Goal: Task Accomplishment & Management: Manage account settings

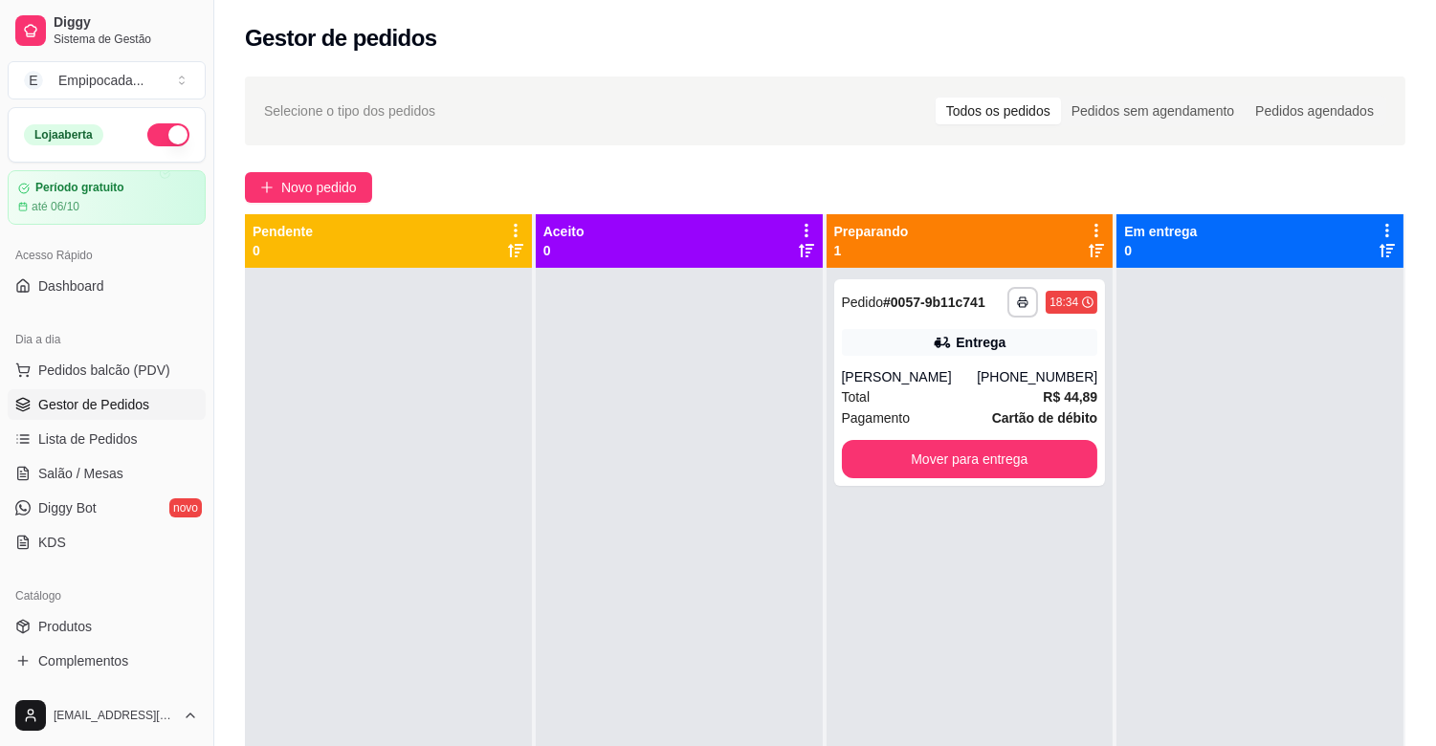
click at [899, 356] on div "**********" at bounding box center [970, 382] width 272 height 207
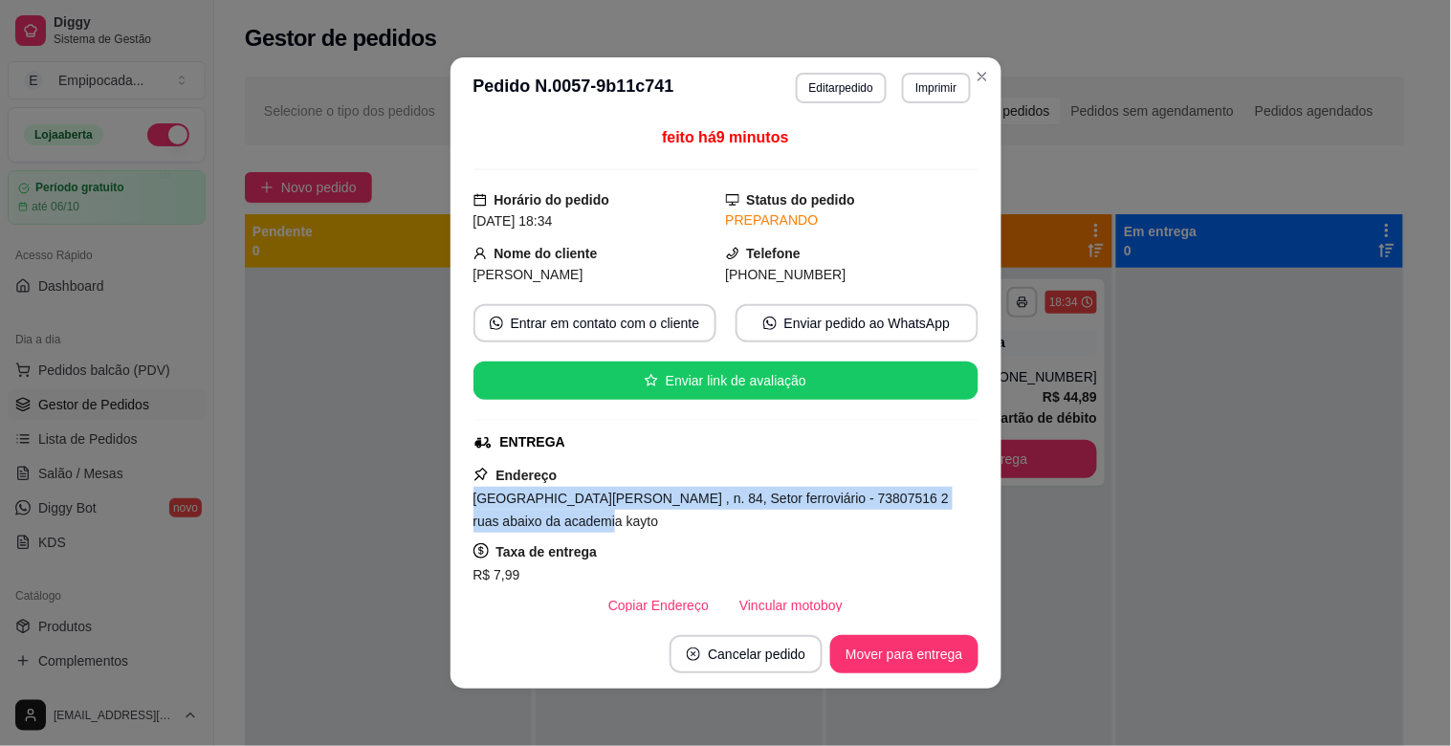
drag, startPoint x: 467, startPoint y: 504, endPoint x: 560, endPoint y: 520, distance: 94.2
click at [560, 520] on div "[GEOGRAPHIC_DATA][PERSON_NAME] , n. 84, Setor ferroviário - 73807516 2 ruas aba…" at bounding box center [725, 510] width 505 height 46
copy span "[GEOGRAPHIC_DATA][PERSON_NAME] , n. 84, Setor ferroviário - 73807516 2 ruas aba…"
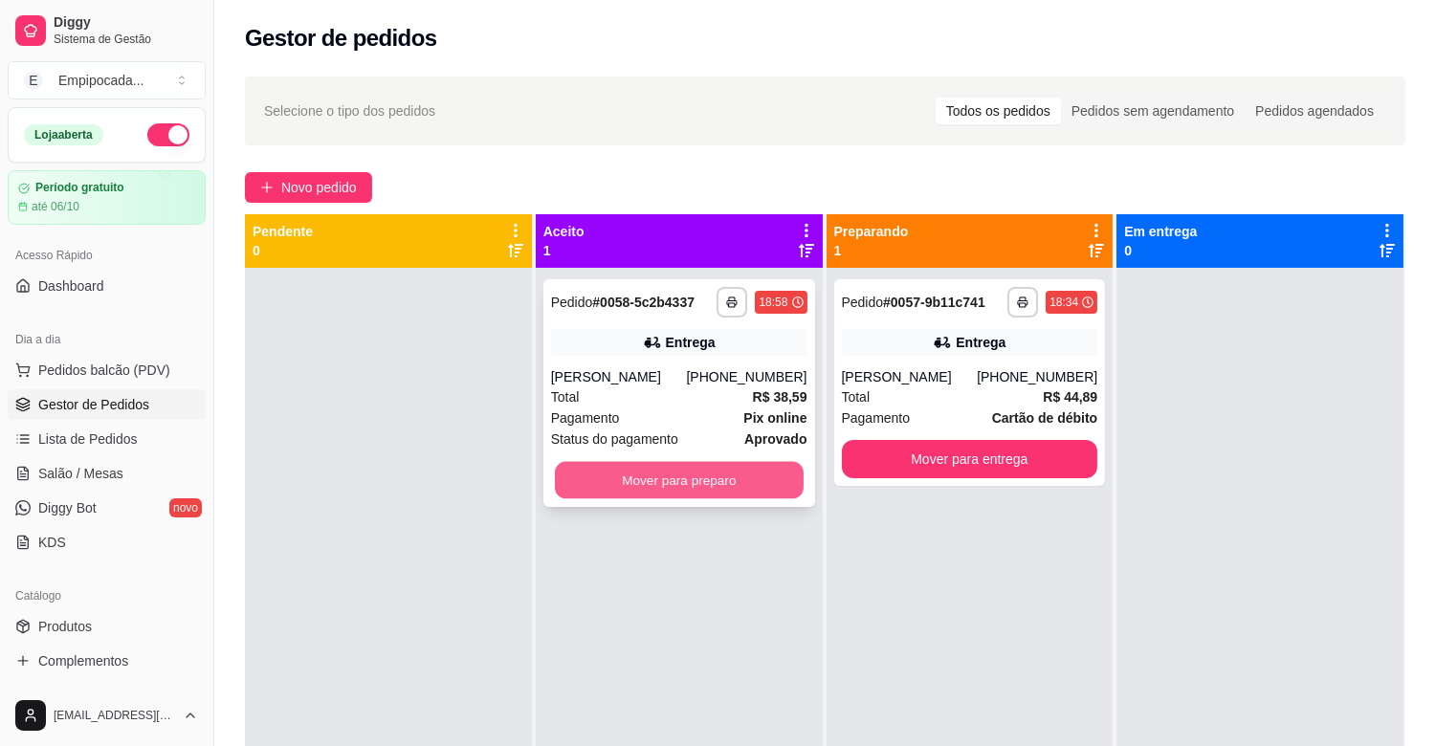
click at [664, 472] on button "Mover para preparo" at bounding box center [679, 480] width 249 height 37
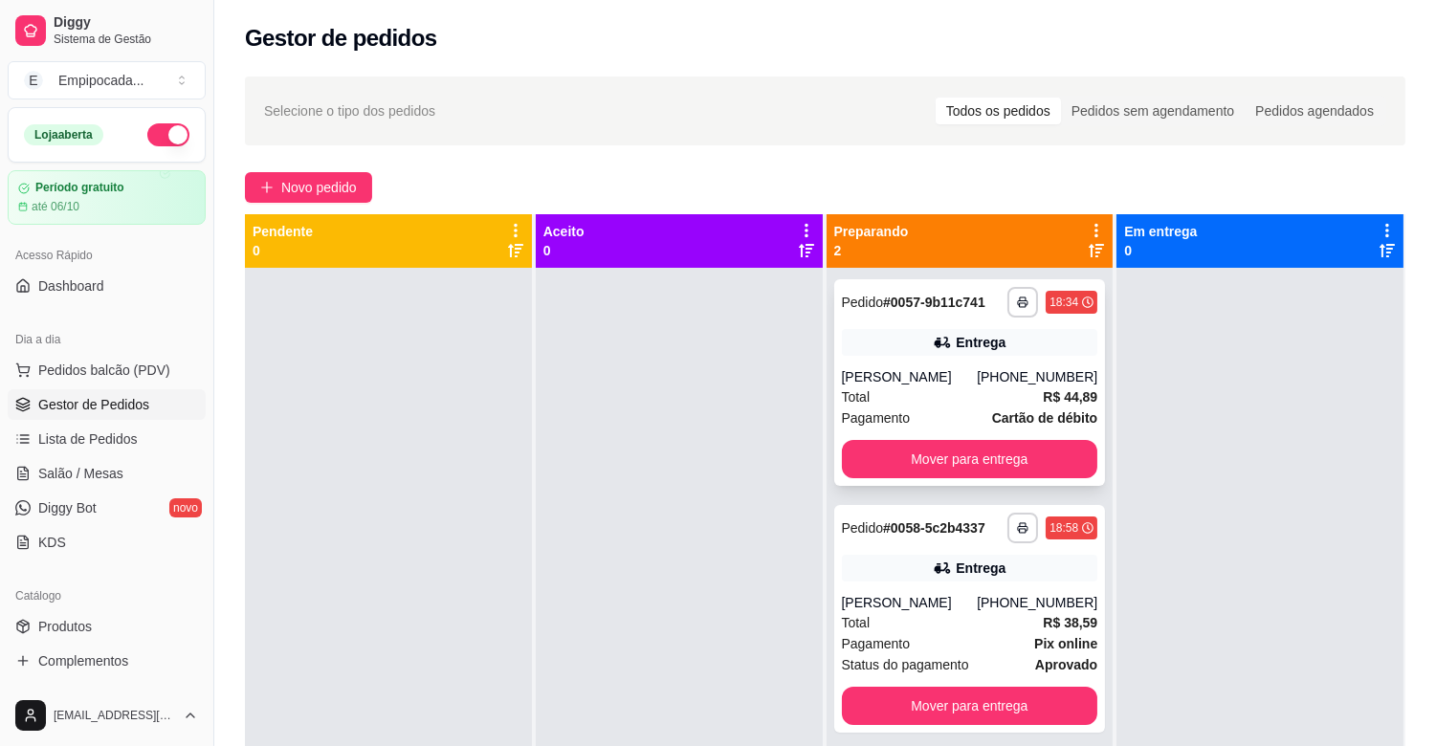
click at [1060, 396] on strong "R$ 44,89" at bounding box center [1070, 396] width 55 height 15
click at [942, 624] on div "Total R$ 38,59" at bounding box center [970, 622] width 256 height 21
click at [897, 623] on div "Total R$ 38,59" at bounding box center [970, 622] width 256 height 21
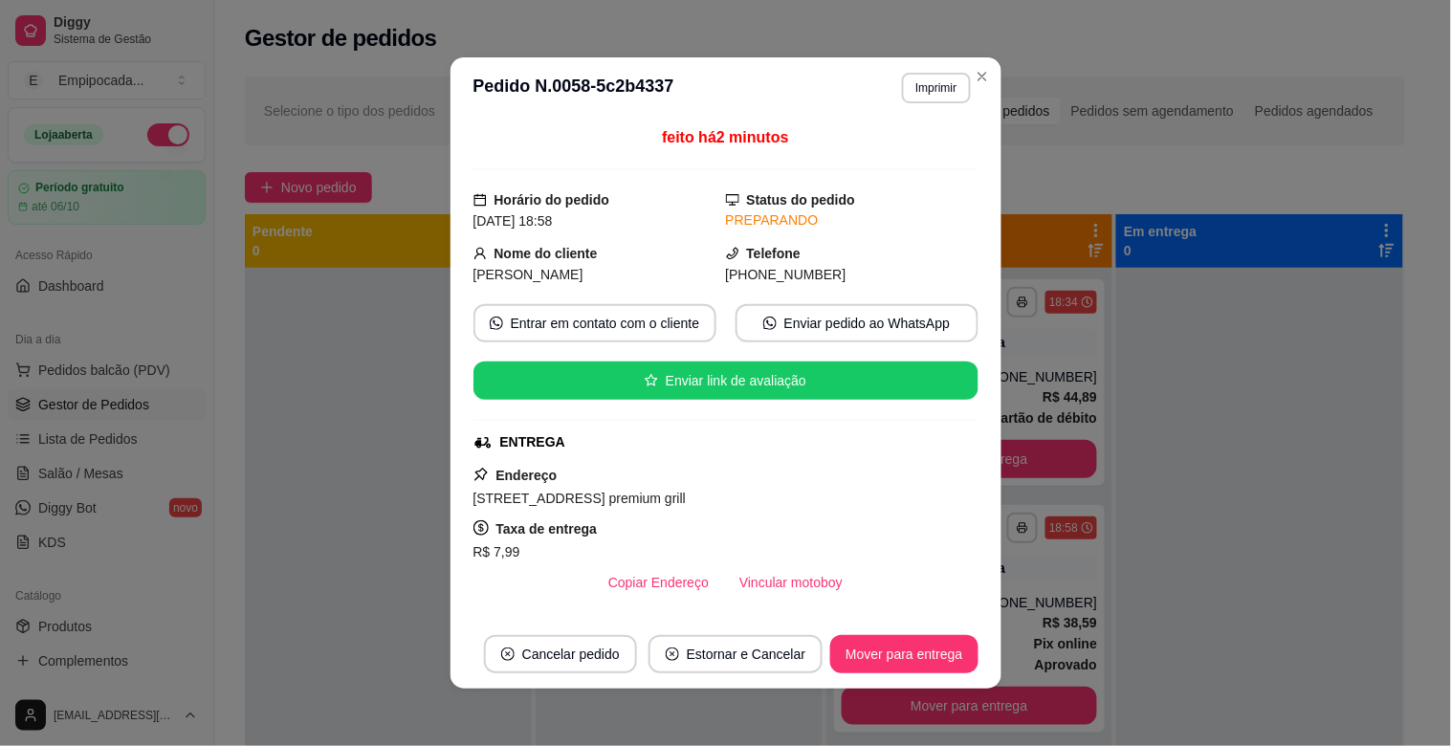
drag, startPoint x: 469, startPoint y: 505, endPoint x: 930, endPoint y: 495, distance: 461.1
click at [930, 495] on div "[STREET_ADDRESS] premium grill" at bounding box center [725, 498] width 505 height 23
copy span "[STREET_ADDRESS] premium grill"
